Goal: Transaction & Acquisition: Purchase product/service

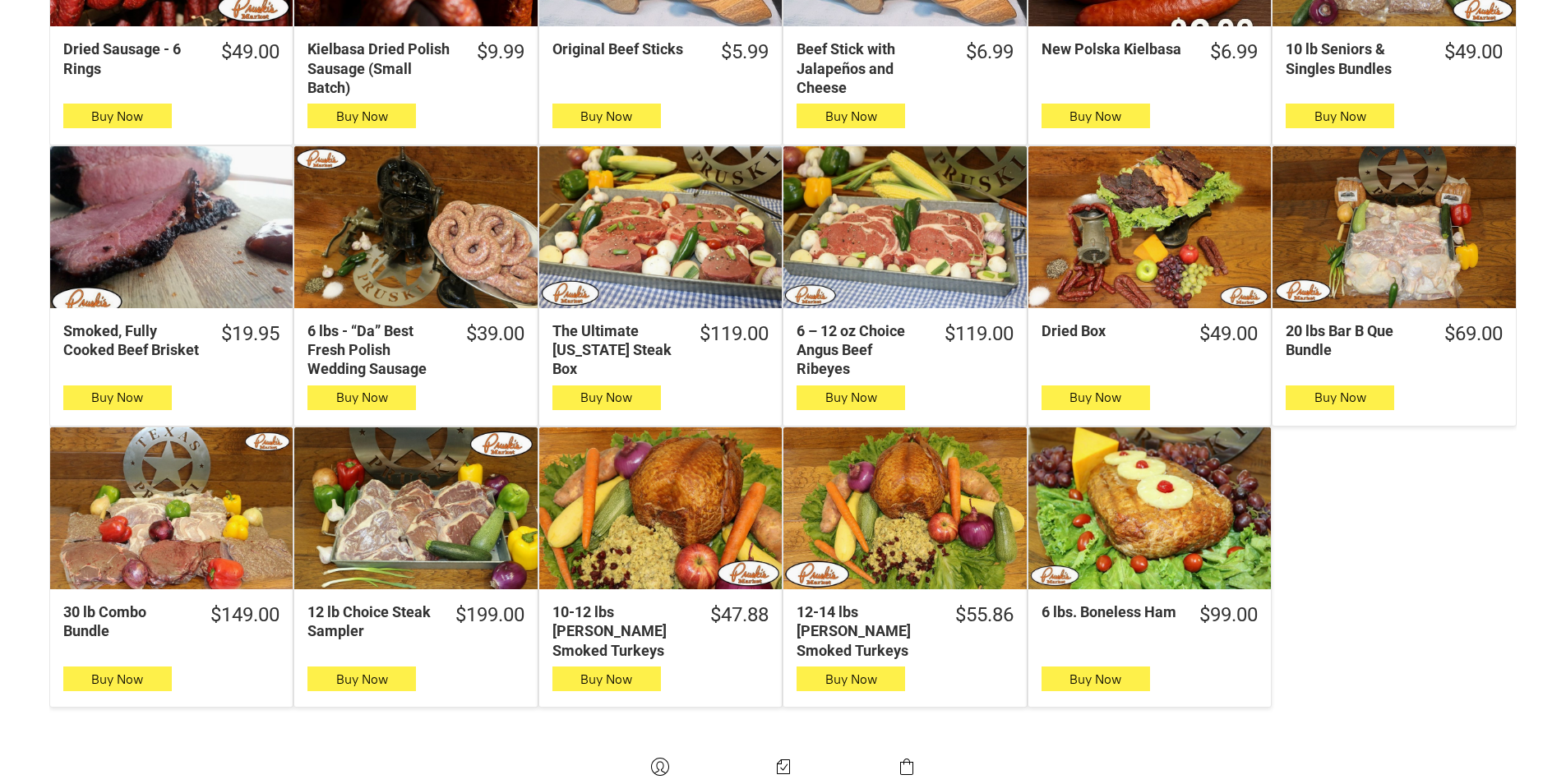
scroll to position [739, 0]
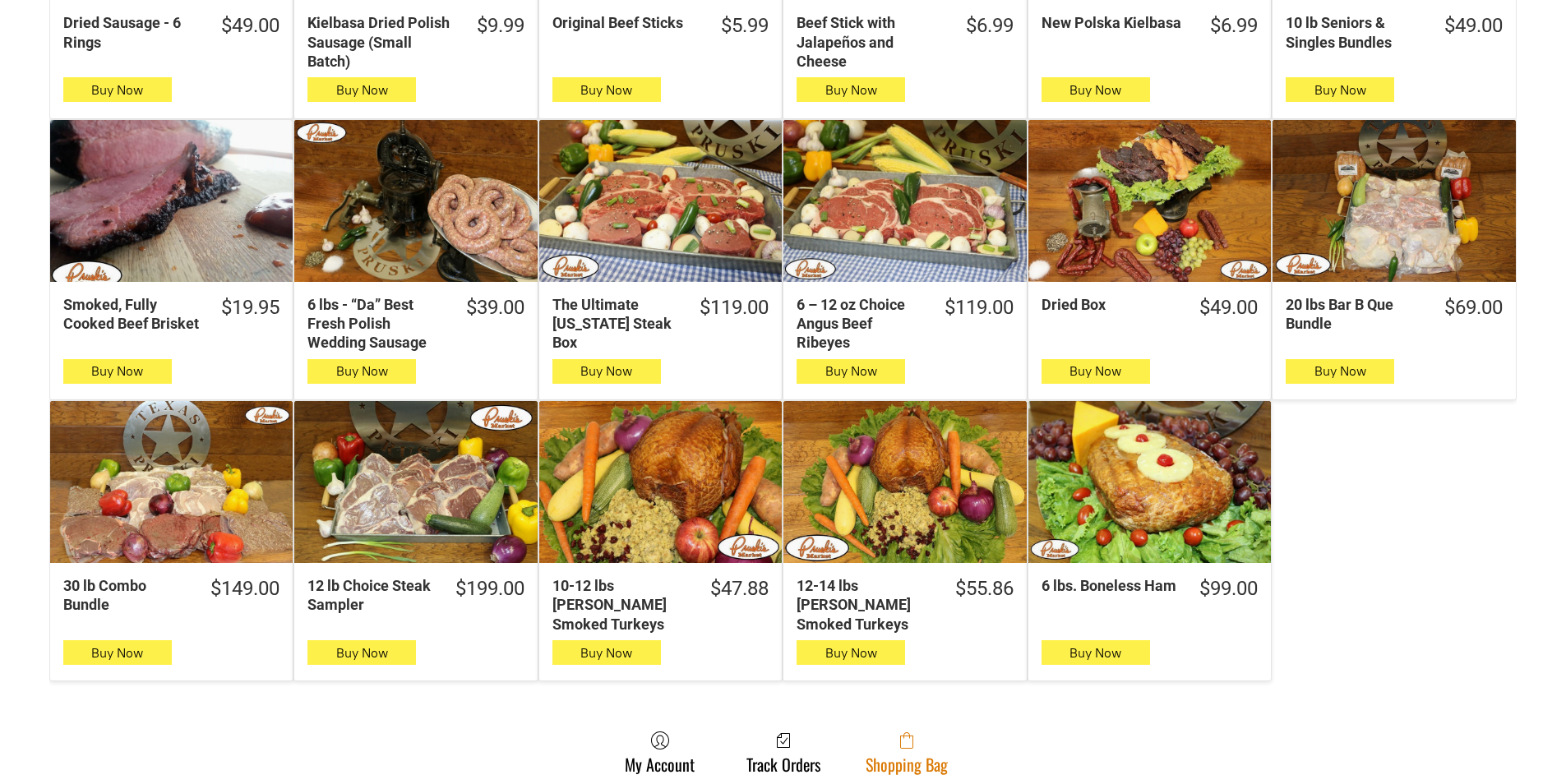
click at [892, 746] on link "Shopping Bag" at bounding box center [907, 752] width 98 height 44
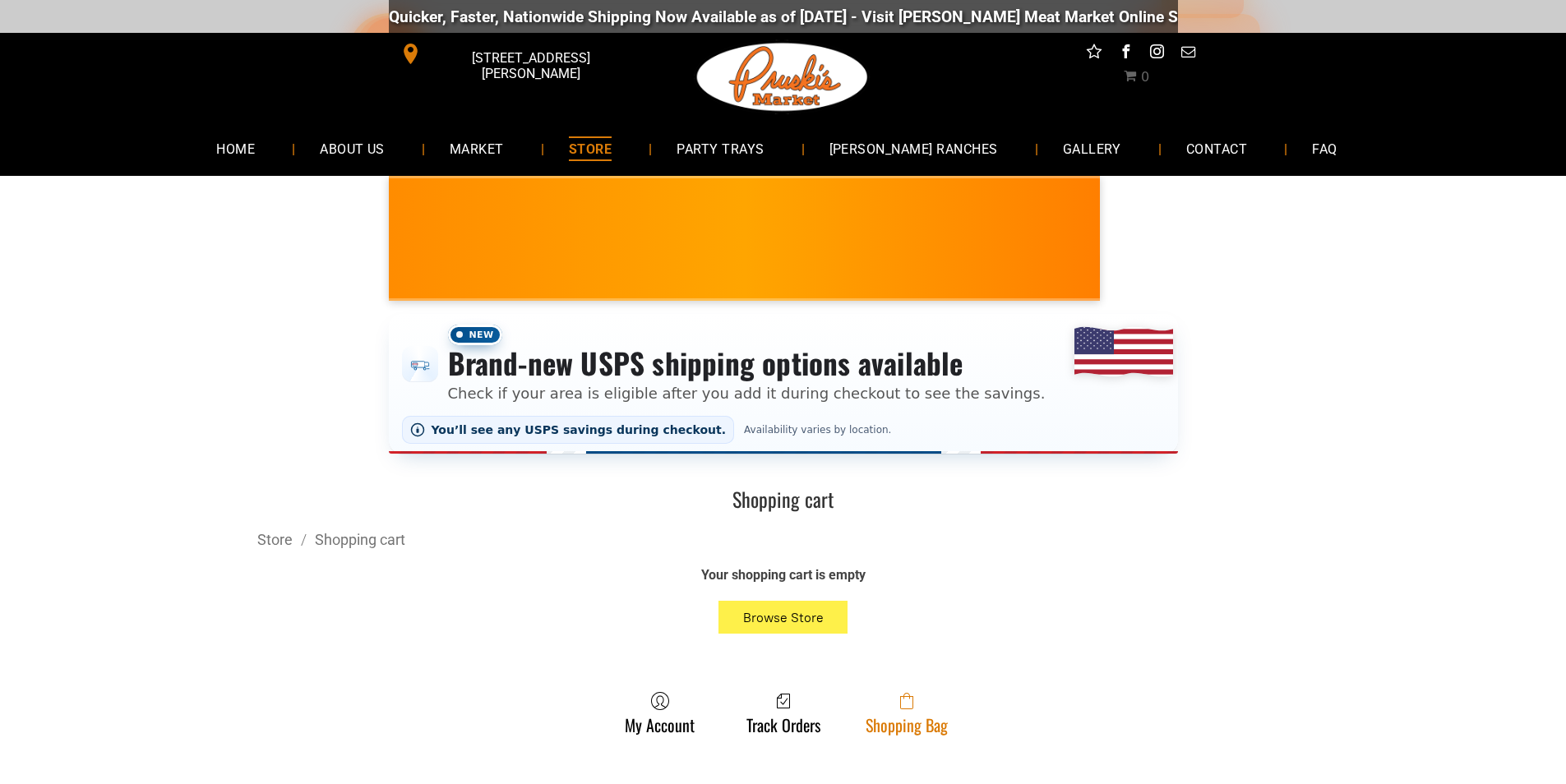
click at [946, 708] on span at bounding box center [907, 701] width 82 height 20
click at [885, 722] on link "Shopping Bag" at bounding box center [907, 713] width 98 height 44
click at [873, 700] on span at bounding box center [907, 701] width 82 height 20
